Goal: Information Seeking & Learning: Learn about a topic

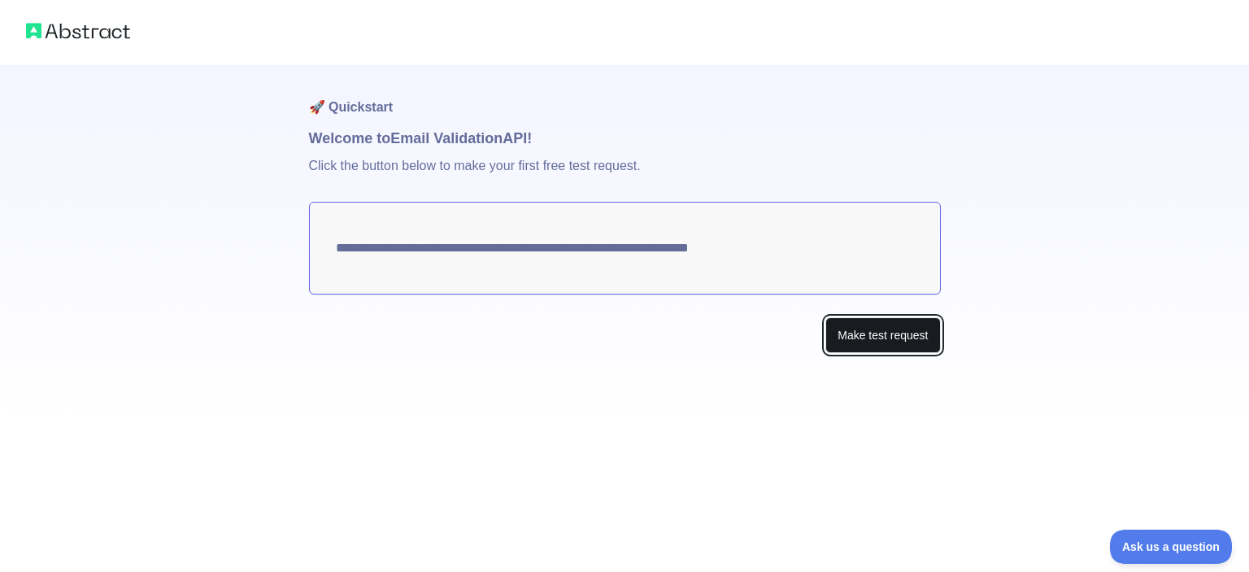
click at [850, 334] on button "Make test request" at bounding box center [882, 335] width 115 height 37
click at [798, 254] on textarea "**********" at bounding box center [625, 248] width 632 height 93
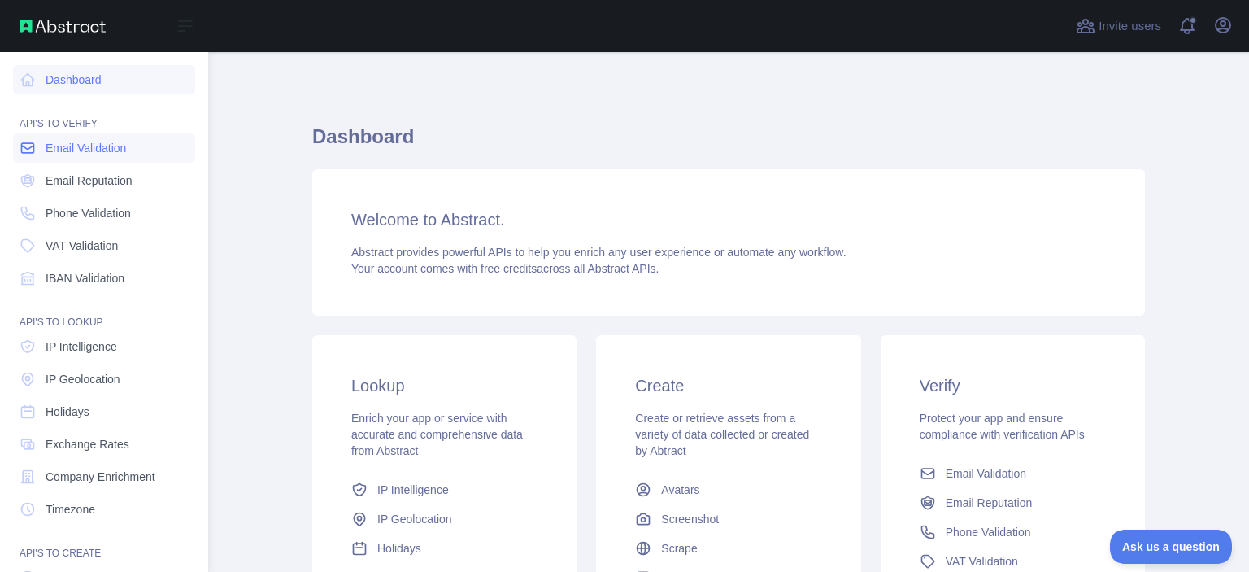
click at [74, 154] on span "Email Validation" at bounding box center [86, 148] width 80 height 16
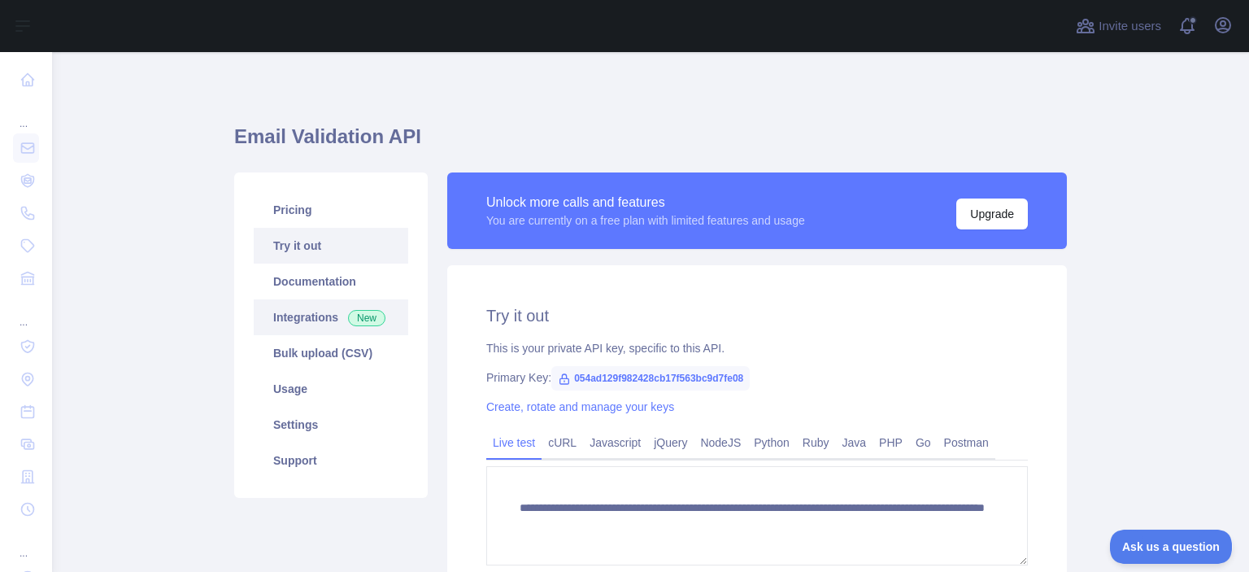
click at [357, 318] on span "New" at bounding box center [366, 318] width 37 height 16
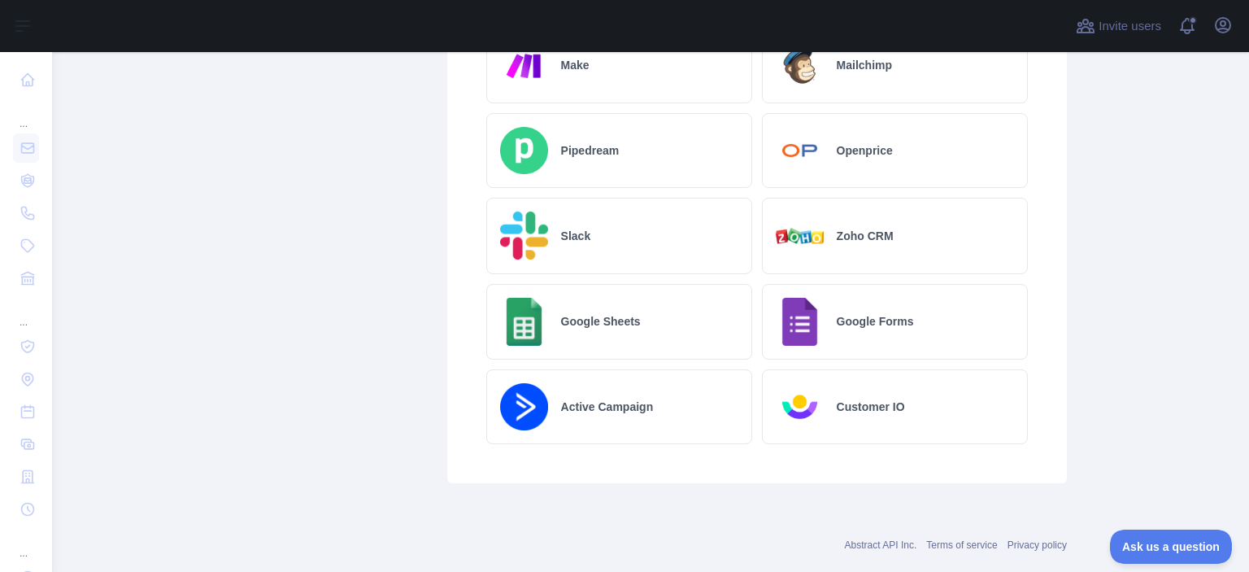
scroll to position [964, 0]
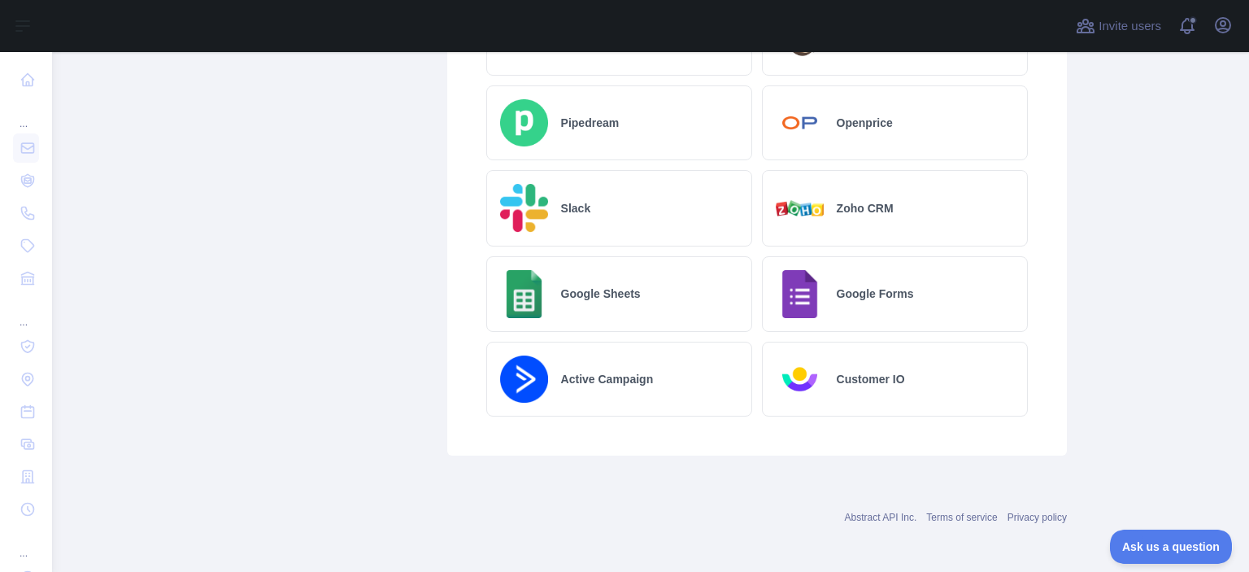
click at [608, 373] on h2 "Active Campaign" at bounding box center [607, 379] width 93 height 16
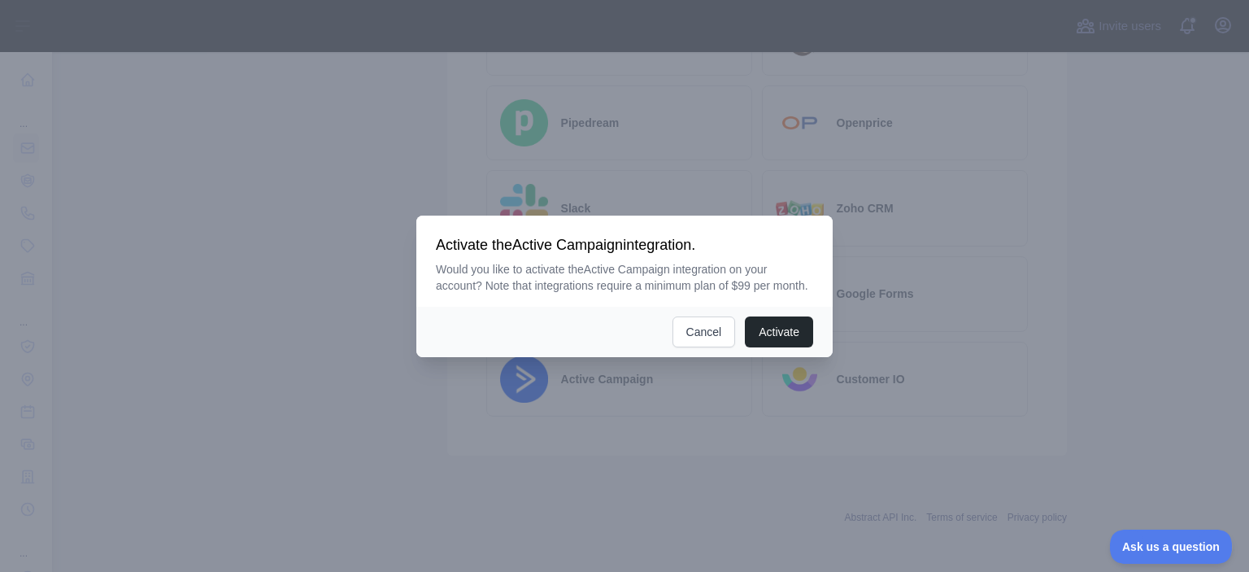
click at [924, 258] on div at bounding box center [624, 286] width 1249 height 572
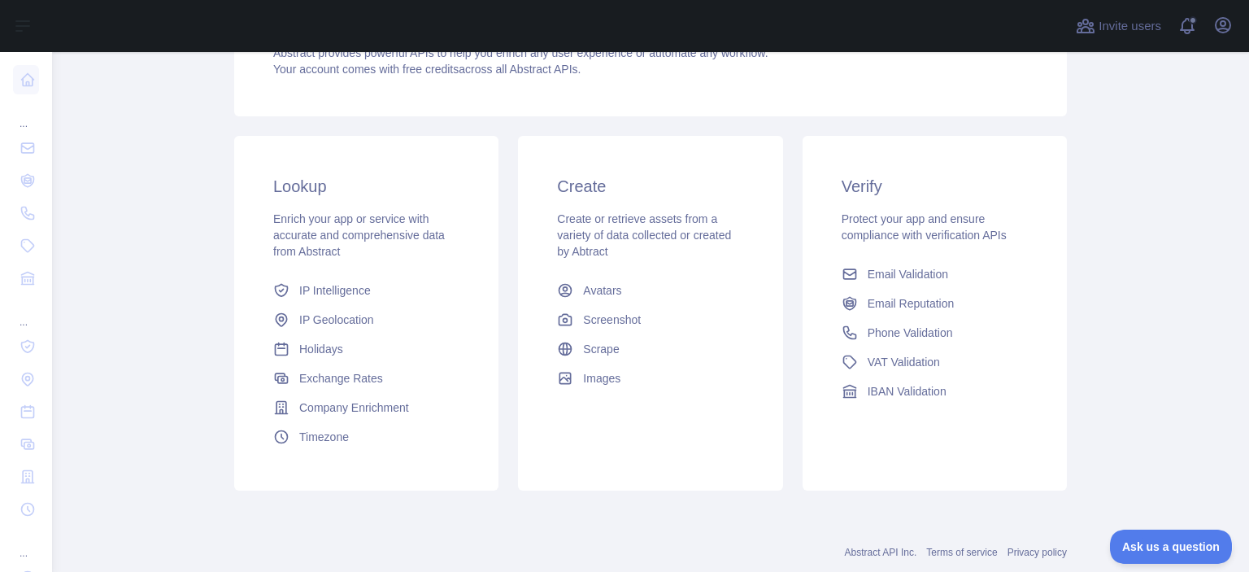
scroll to position [199, 0]
